Goal: Book appointment/travel/reservation

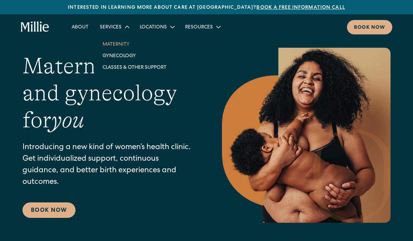
click at [109, 48] on link "Maternity" at bounding box center [134, 44] width 75 height 12
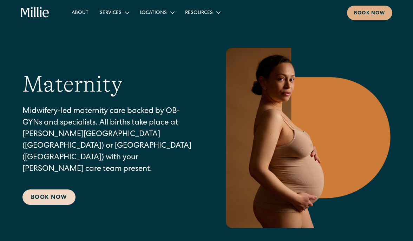
click at [59, 190] on link "Book Now" at bounding box center [48, 197] width 53 height 15
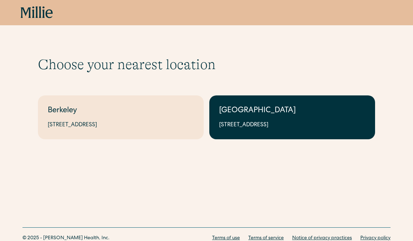
click at [252, 129] on div "1471 Saratoga Ave, Suite 101, San Jose, CA 95129" at bounding box center [292, 125] width 146 height 8
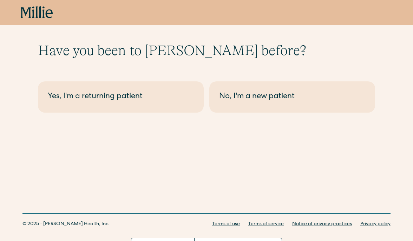
scroll to position [15, 0]
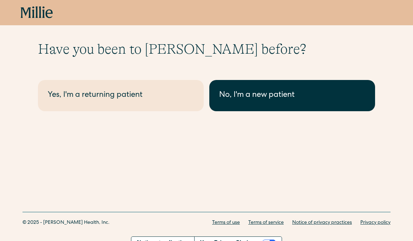
click at [231, 89] on link "No, I'm a new patient" at bounding box center [292, 95] width 166 height 31
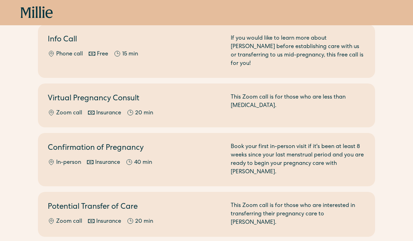
scroll to position [86, 0]
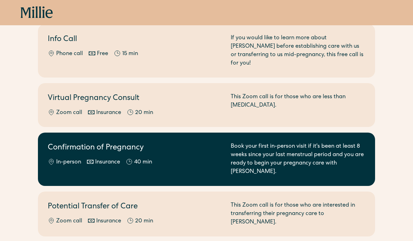
click at [193, 143] on h2 "Confirmation of Pregnancy" at bounding box center [135, 149] width 175 height 12
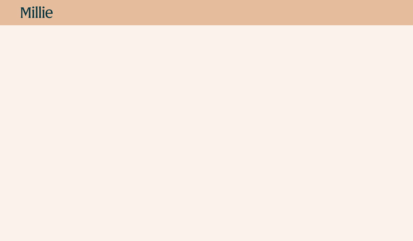
scroll to position [212, 0]
